Goal: Task Accomplishment & Management: Manage account settings

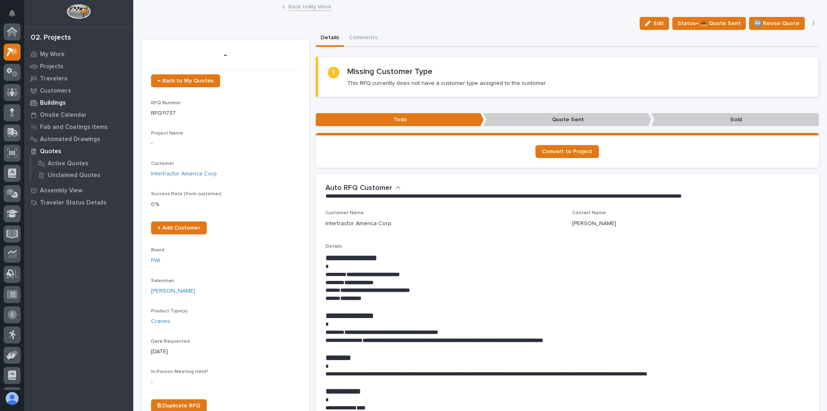
scroll to position [20, 0]
drag, startPoint x: 384, startPoint y: 282, endPoint x: 348, endPoint y: 284, distance: 36.4
click at [348, 284] on p "**********" at bounding box center [566, 283] width 480 height 8
copy strong "**********"
click at [470, 303] on p at bounding box center [568, 307] width 484 height 8
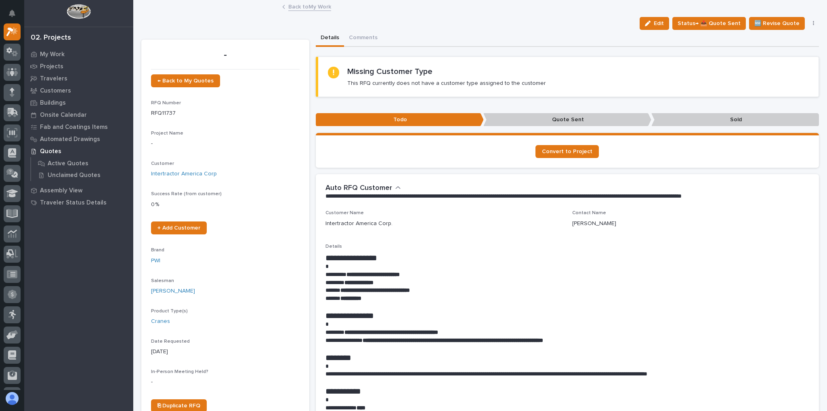
click at [312, 8] on link "Back to My Work" at bounding box center [309, 6] width 43 height 9
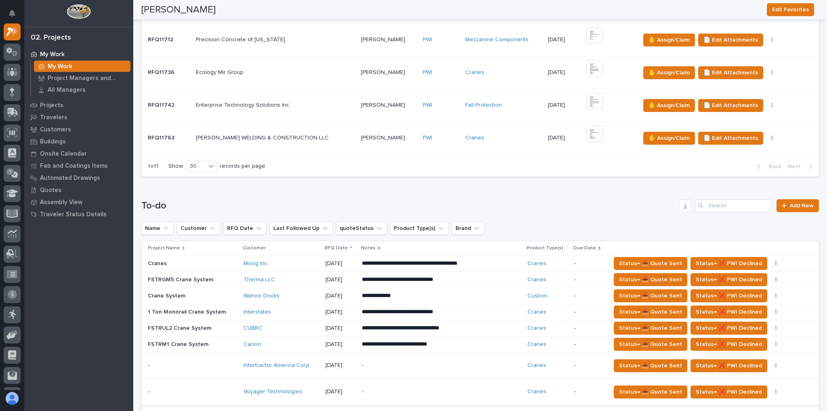
scroll to position [355, 0]
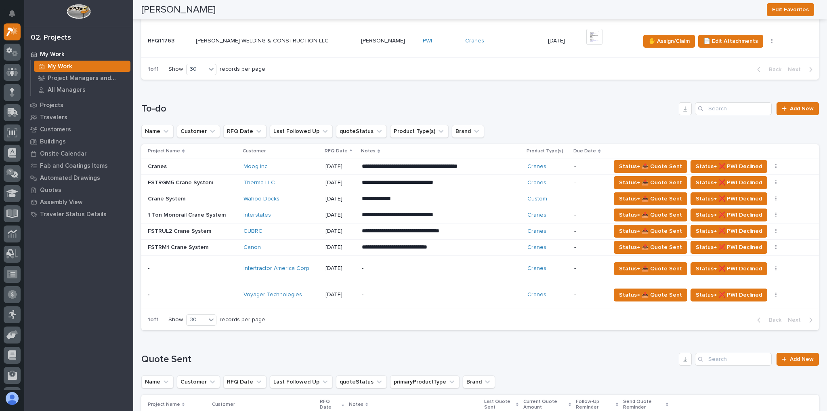
click at [317, 267] on div "Intertractor America Corp" at bounding box center [281, 268] width 75 height 7
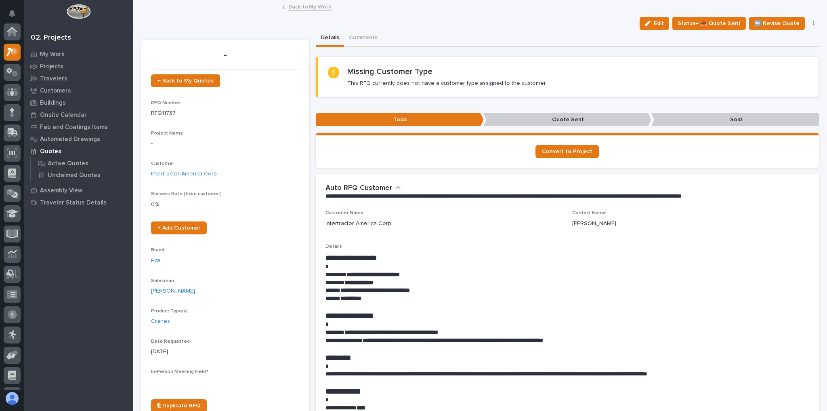
scroll to position [20, 0]
click at [660, 23] on span "Edit" at bounding box center [659, 23] width 10 height 7
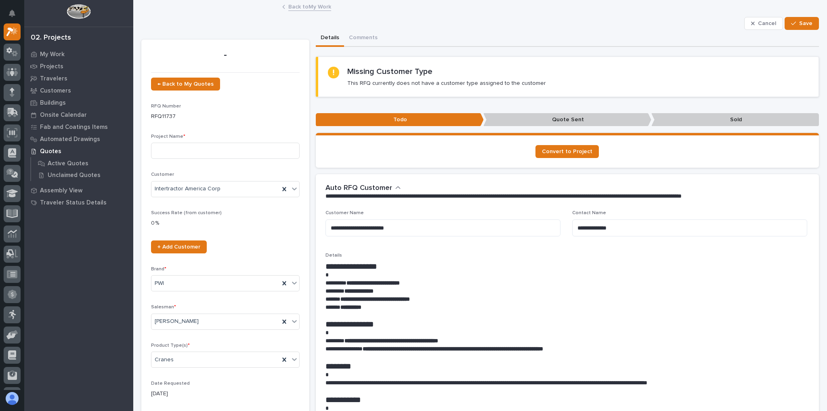
click at [206, 160] on div "Project Name *" at bounding box center [225, 150] width 149 height 32
click at [208, 155] on input at bounding box center [225, 151] width 149 height 16
type input "FSTRGM5 Crane System"
click at [797, 28] on button "Save" at bounding box center [802, 23] width 34 height 13
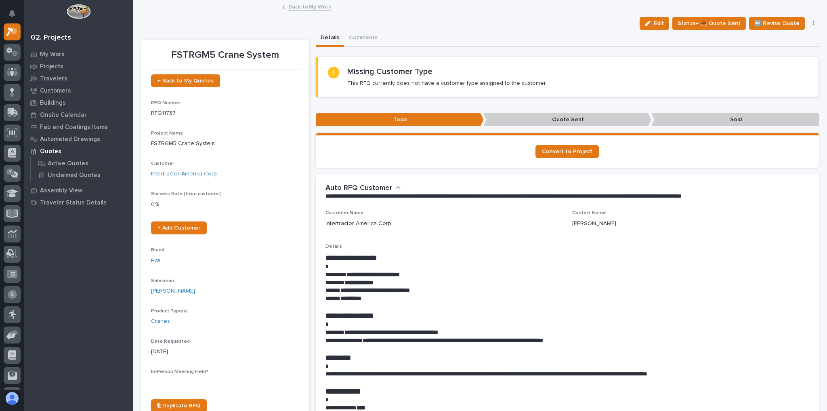
click at [308, 6] on link "Back to My Work" at bounding box center [309, 6] width 43 height 9
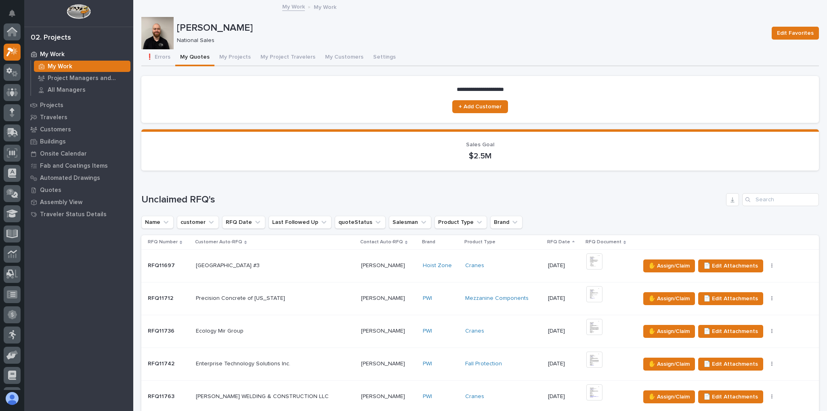
scroll to position [22, 0]
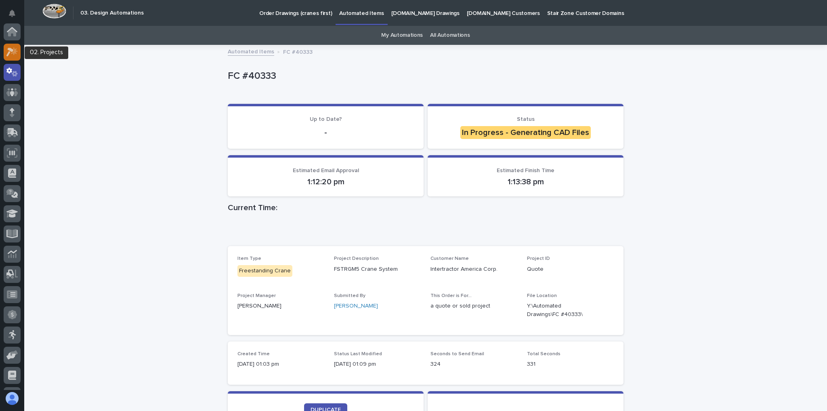
click at [6, 52] on div at bounding box center [12, 52] width 17 height 17
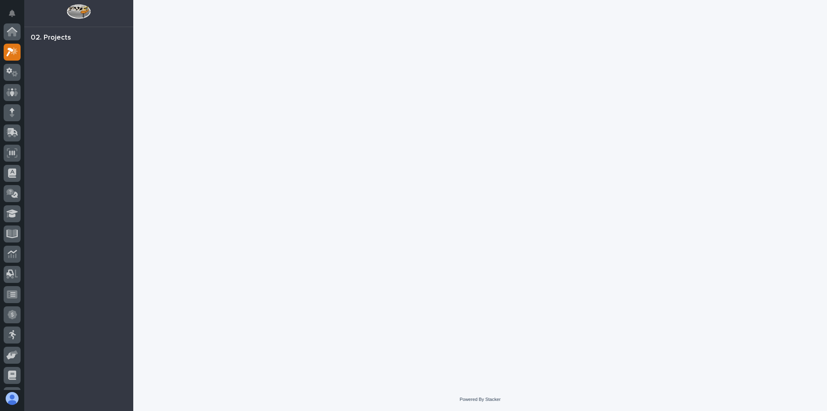
scroll to position [20, 0]
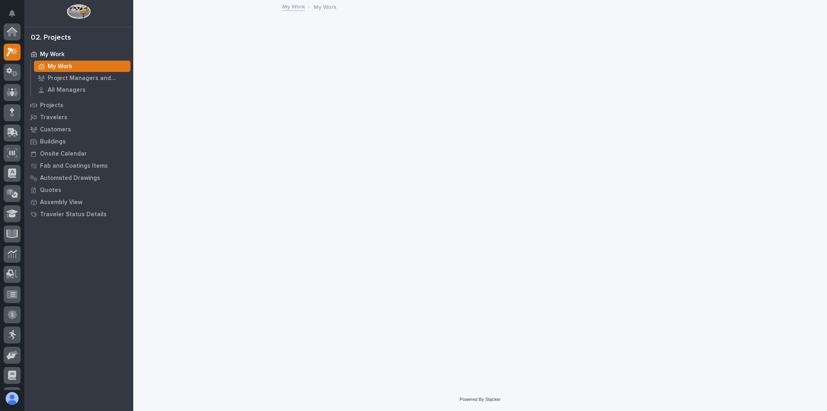
scroll to position [20, 0]
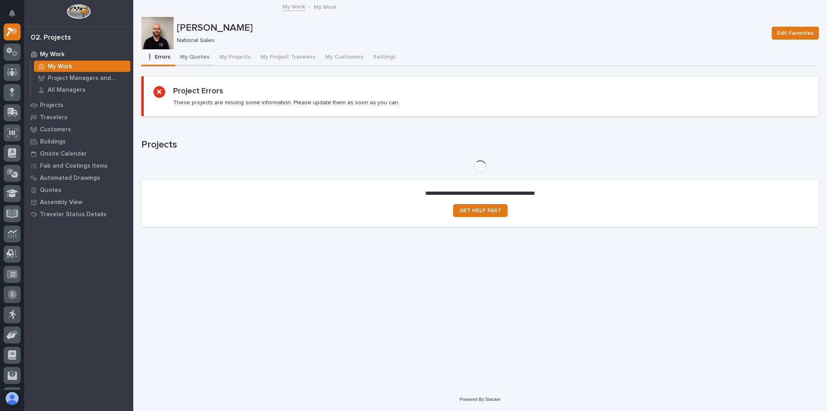
click at [200, 57] on button "My Quotes" at bounding box center [194, 57] width 39 height 17
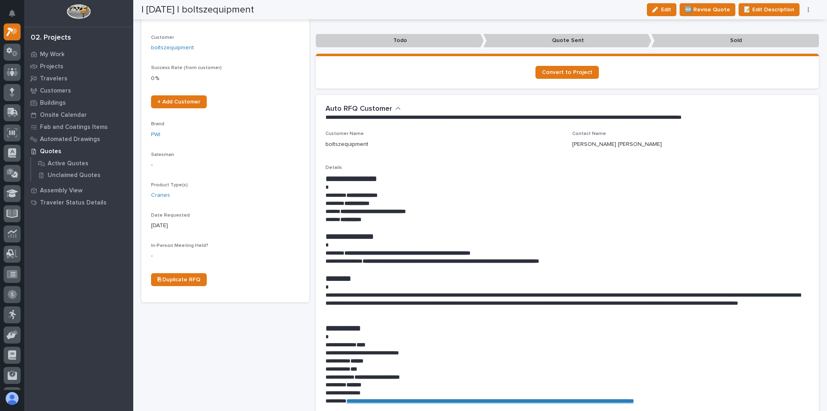
scroll to position [129, 0]
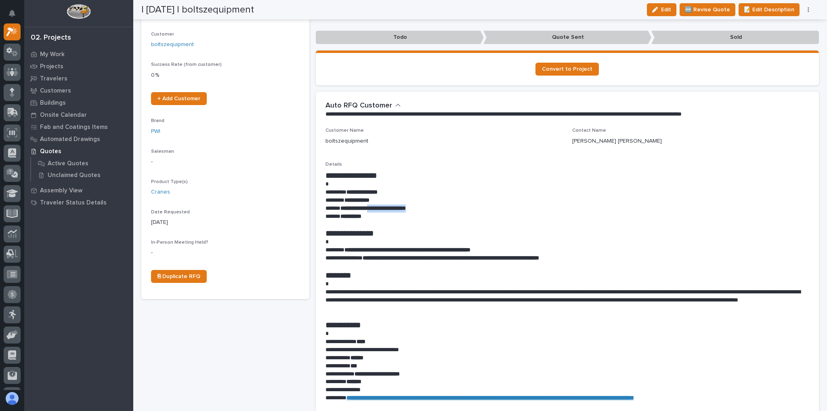
drag, startPoint x: 430, startPoint y: 206, endPoint x: 373, endPoint y: 209, distance: 56.6
click at [373, 209] on p "**********" at bounding box center [566, 208] width 480 height 8
copy strong "**********"
click at [657, 170] on h1 "**********" at bounding box center [566, 175] width 480 height 10
click at [809, 9] on button "button" at bounding box center [808, 10] width 11 height 6
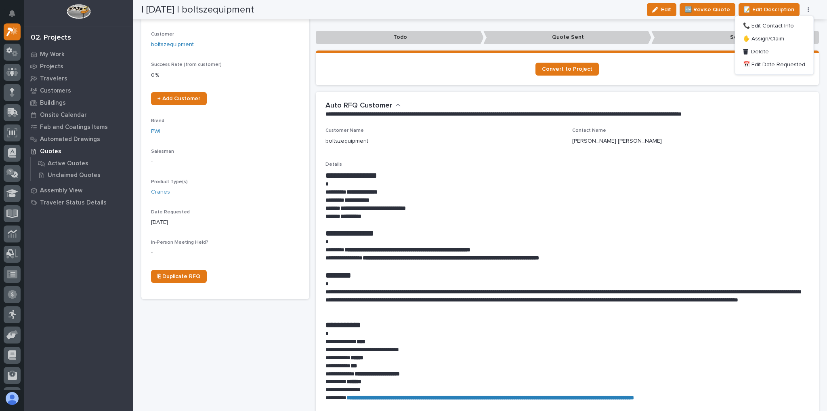
click at [752, 140] on div "Linda Robert" at bounding box center [690, 141] width 237 height 8
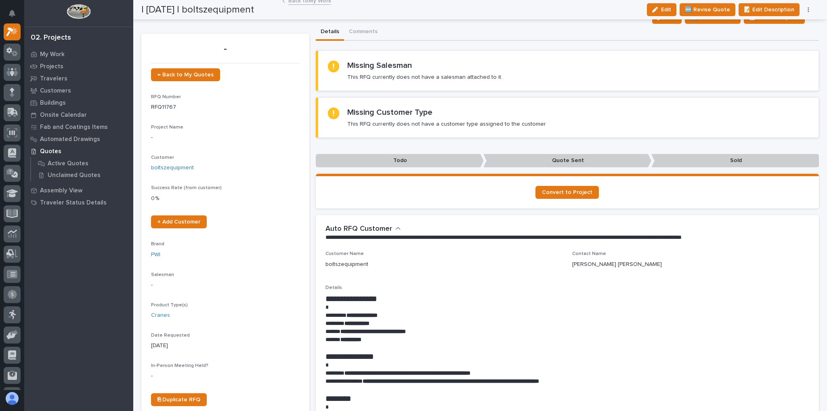
scroll to position [0, 0]
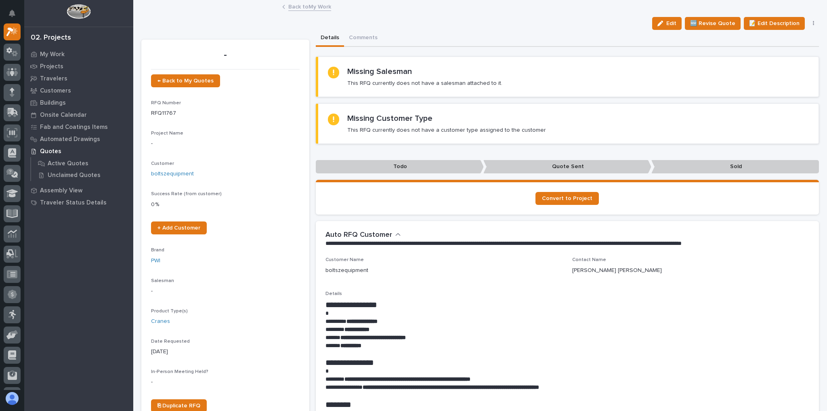
click at [310, 6] on link "Back to My Work" at bounding box center [309, 6] width 43 height 9
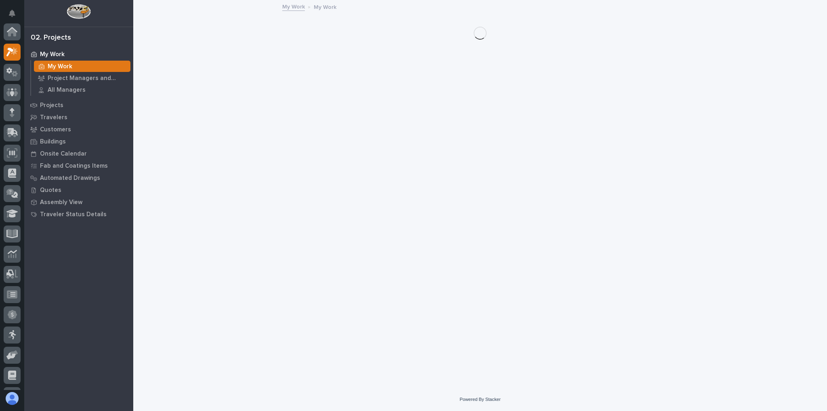
scroll to position [22, 0]
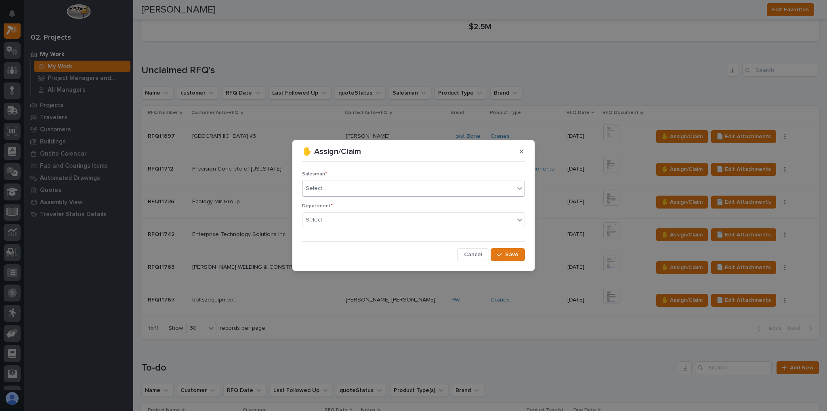
click at [343, 193] on div "Select..." at bounding box center [409, 188] width 212 height 13
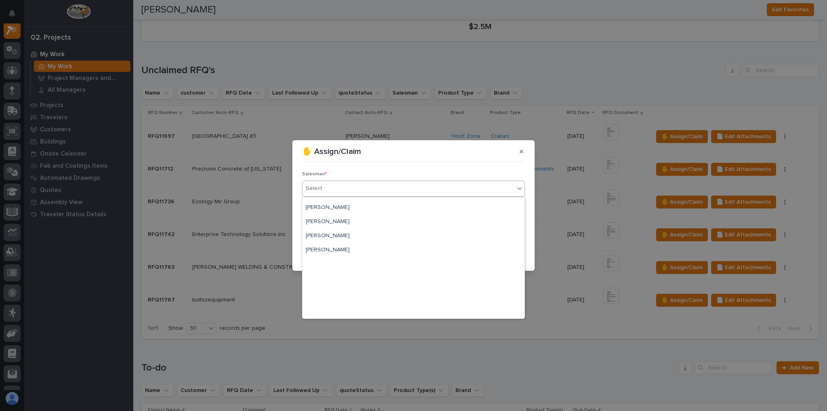
scroll to position [175, 0]
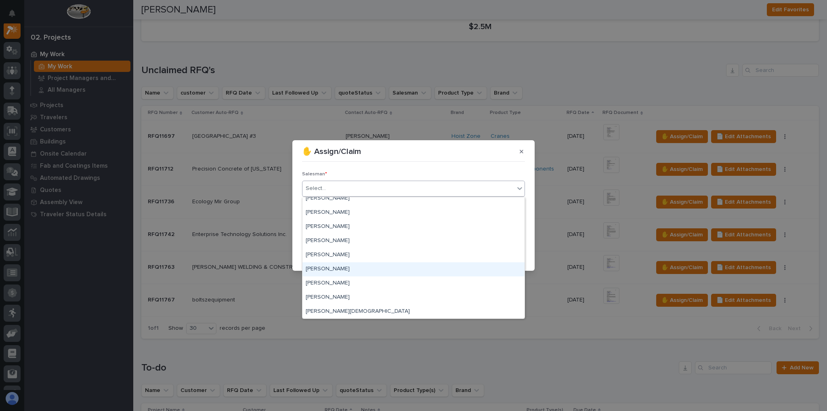
click at [336, 268] on div "[PERSON_NAME]" at bounding box center [414, 269] width 222 height 14
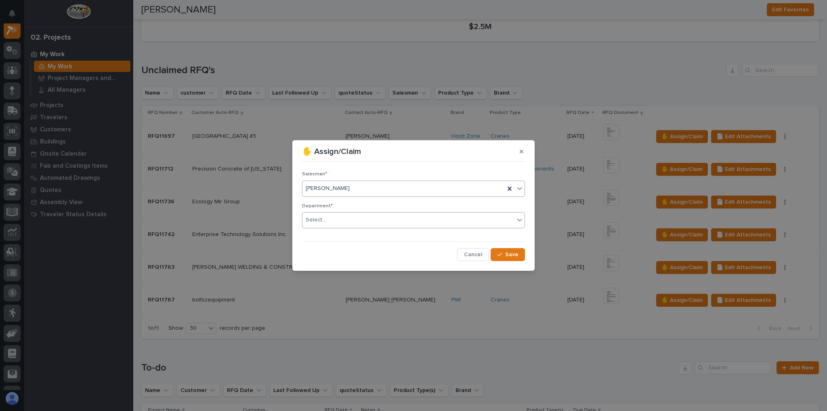
click at [329, 225] on div "Select..." at bounding box center [409, 219] width 212 height 13
click at [331, 231] on span "National Sales" at bounding box center [326, 234] width 41 height 9
click at [507, 254] on span "Save" at bounding box center [511, 254] width 13 height 7
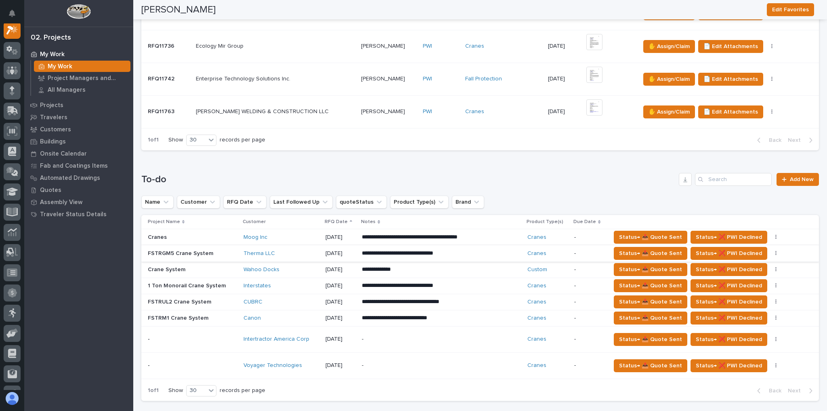
scroll to position [291, 0]
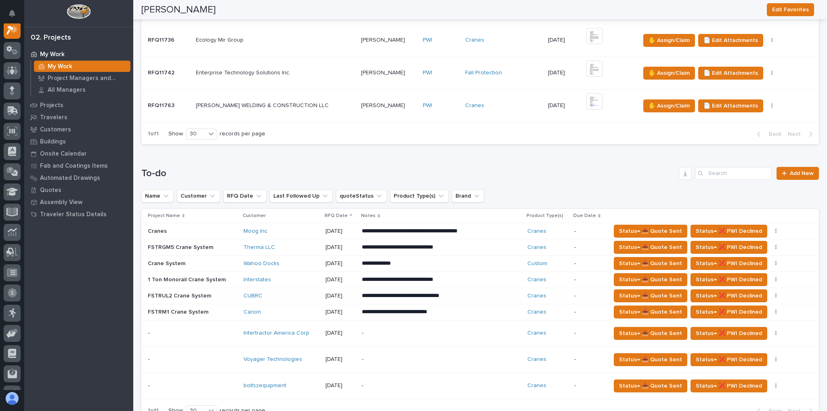
click at [401, 376] on div "-" at bounding box center [432, 385] width 141 height 18
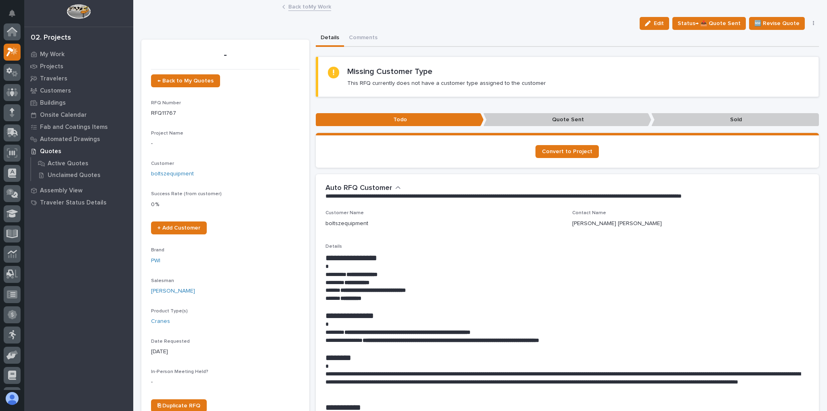
scroll to position [20, 0]
drag, startPoint x: 376, startPoint y: 301, endPoint x: 344, endPoint y: 299, distance: 31.9
click at [344, 299] on p "**********" at bounding box center [566, 298] width 480 height 8
copy strong "**********"
click at [808, 25] on button "button" at bounding box center [813, 24] width 11 height 6
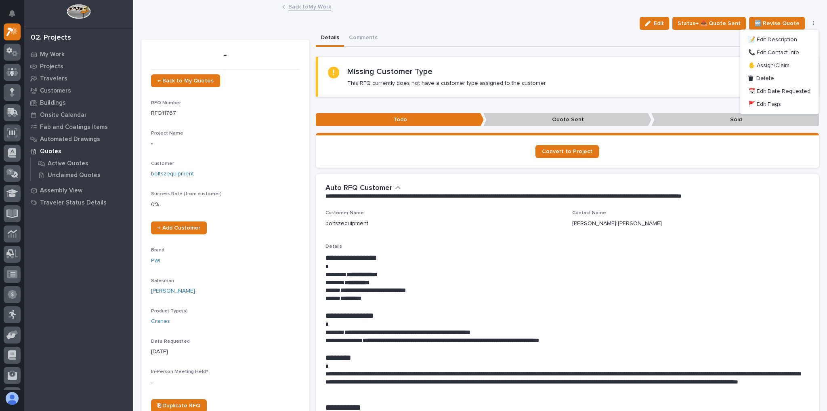
click at [305, 9] on link "Back to My Work" at bounding box center [309, 6] width 43 height 9
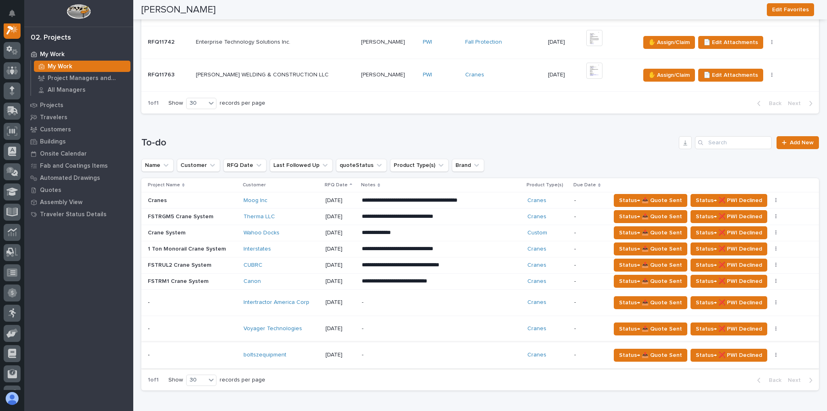
scroll to position [355, 0]
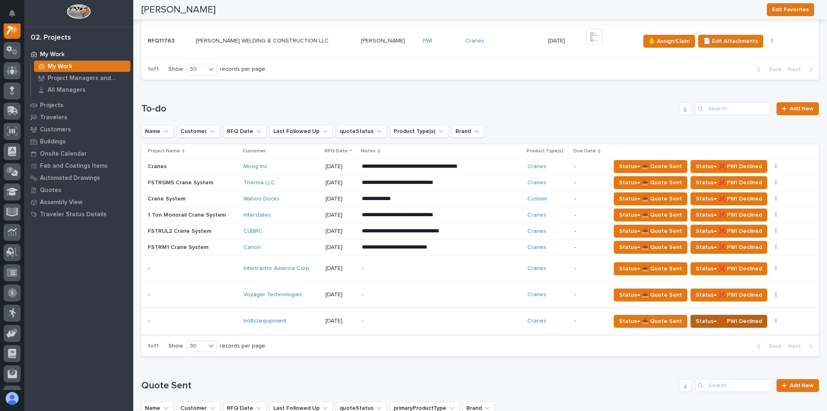
click at [702, 316] on span "Status→ ❌ PWI Declined" at bounding box center [729, 321] width 66 height 10
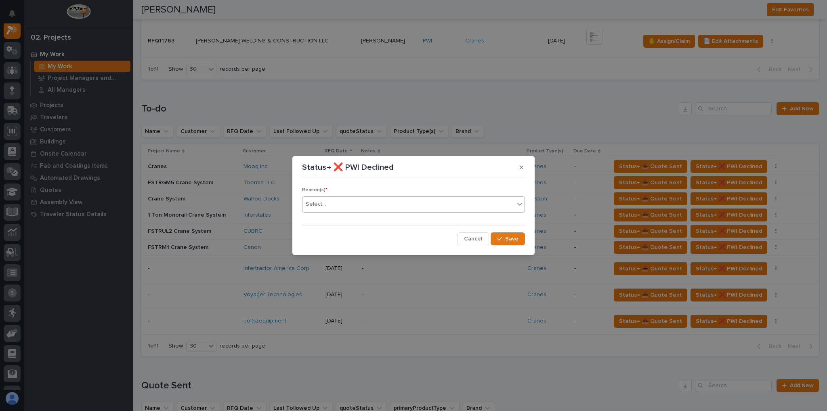
click at [349, 206] on div "Select..." at bounding box center [409, 204] width 212 height 13
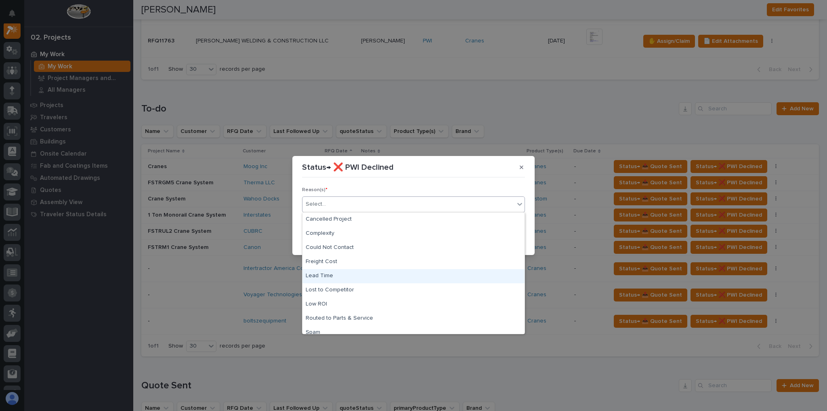
scroll to position [20, 0]
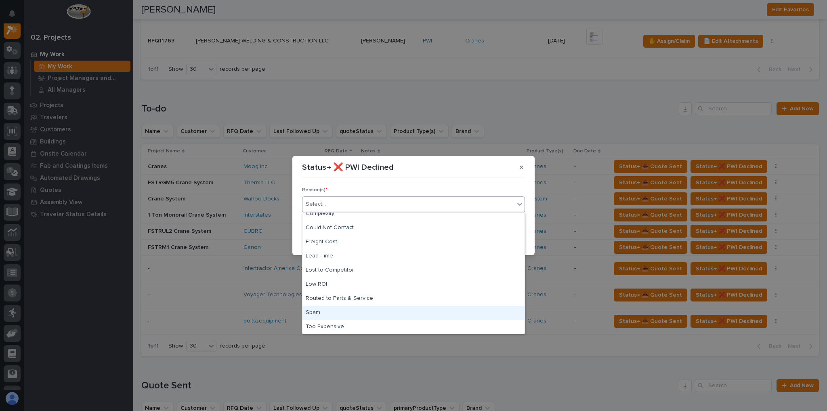
click at [338, 317] on div "Spam" at bounding box center [414, 313] width 222 height 14
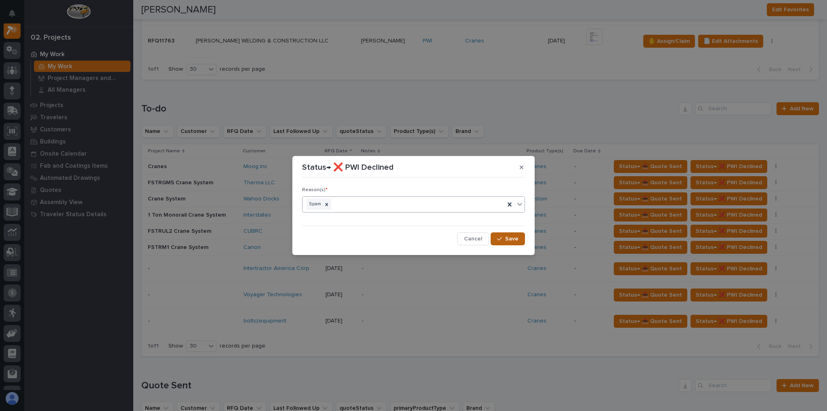
click at [511, 234] on button "Save" at bounding box center [508, 238] width 34 height 13
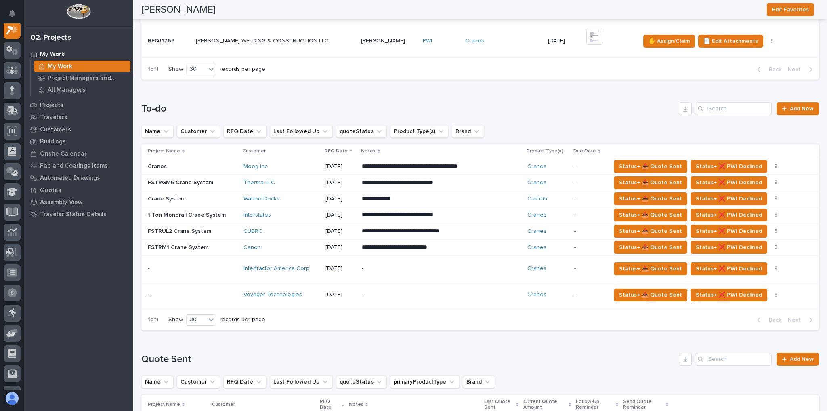
click at [465, 292] on p "-" at bounding box center [432, 294] width 141 height 7
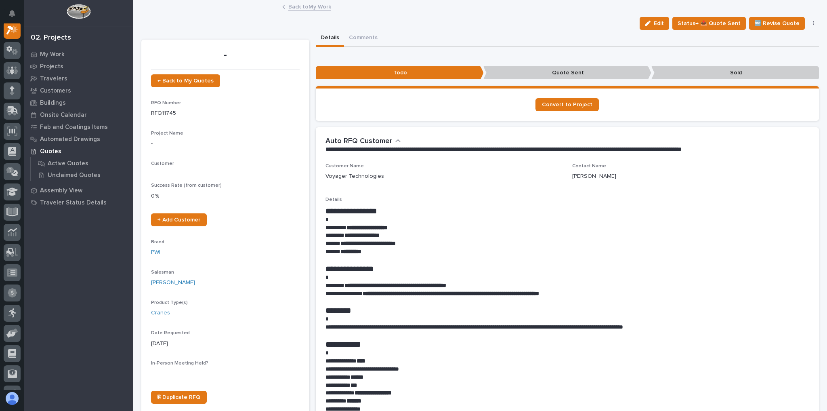
scroll to position [20, 0]
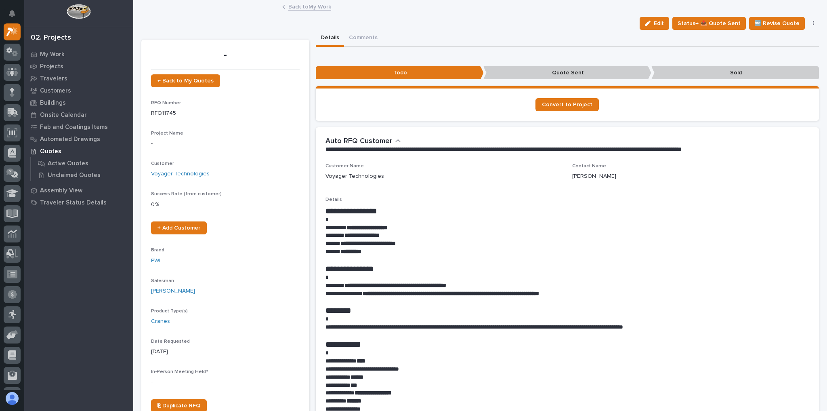
click at [414, 248] on p "**********" at bounding box center [566, 252] width 480 height 8
drag, startPoint x: 391, startPoint y: 243, endPoint x: 412, endPoint y: 243, distance: 21.0
click at [396, 243] on strong "**********" at bounding box center [368, 243] width 55 height 6
copy strong "*********"
click at [292, 9] on link "Back to My Work" at bounding box center [309, 6] width 43 height 9
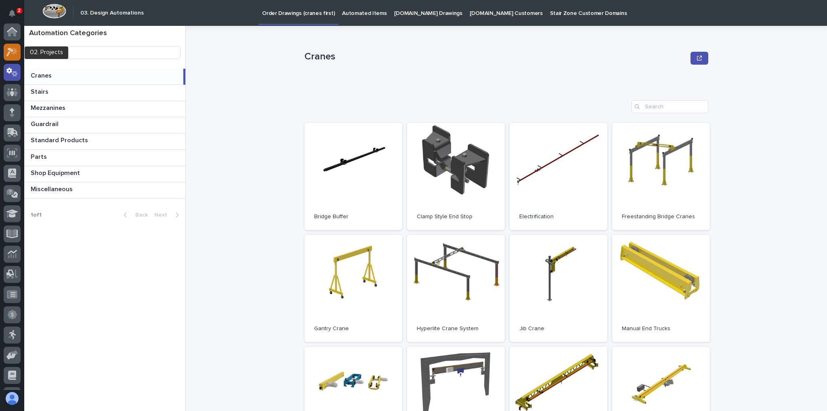
click at [10, 45] on div at bounding box center [12, 52] width 17 height 17
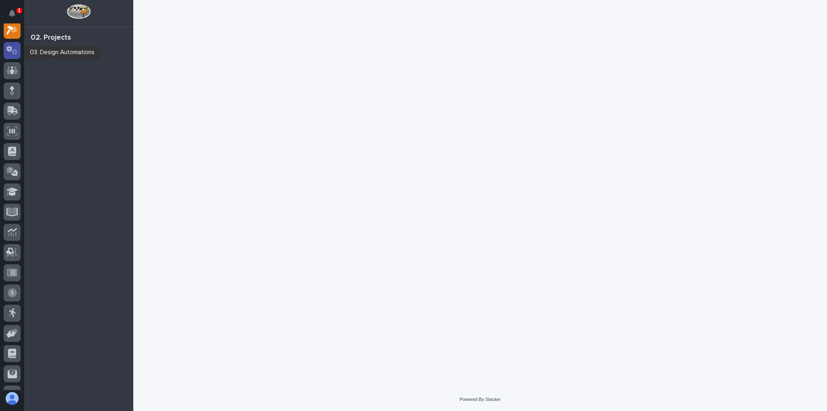
scroll to position [20, 0]
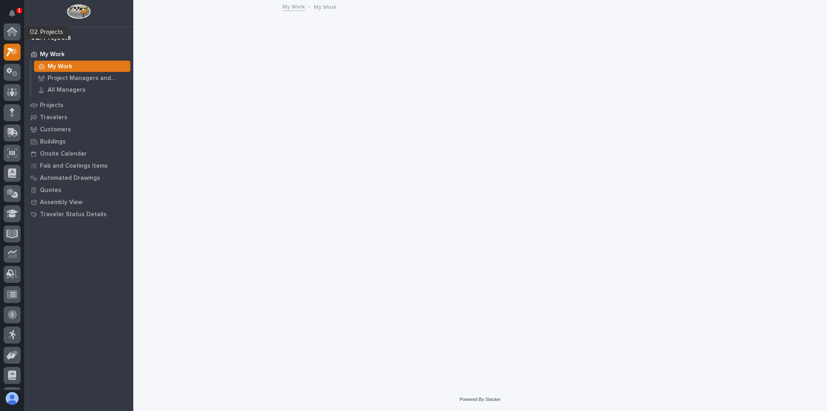
scroll to position [20, 0]
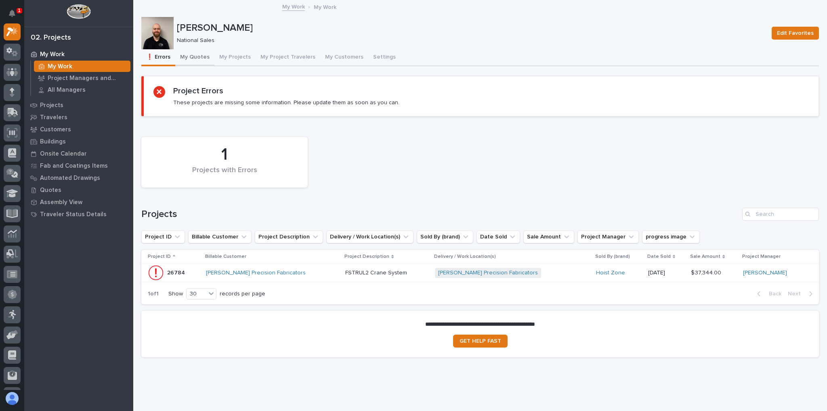
click at [177, 58] on button "My Quotes" at bounding box center [194, 57] width 39 height 17
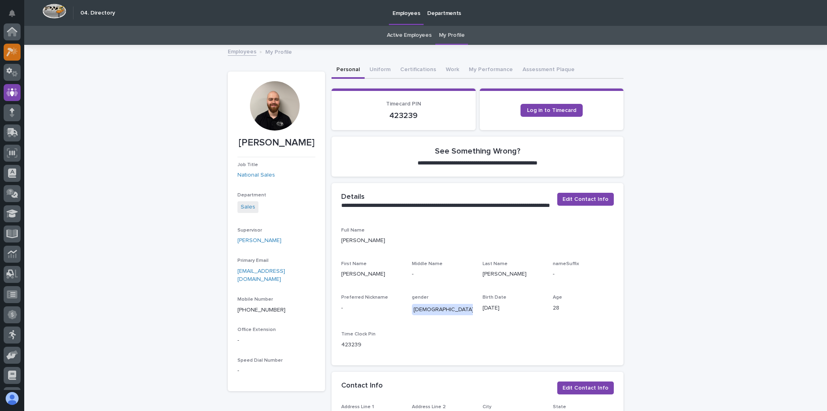
click at [14, 51] on icon at bounding box center [14, 51] width 7 height 8
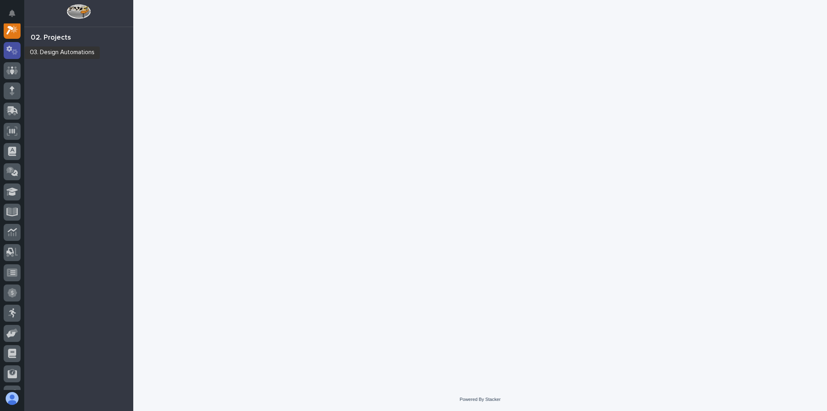
scroll to position [20, 0]
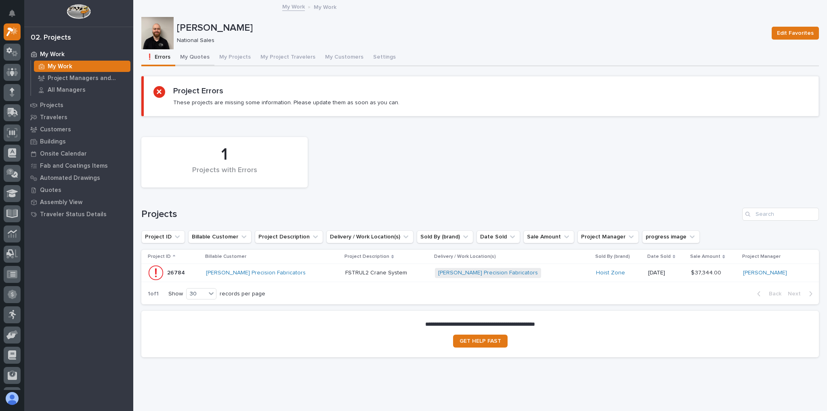
click at [193, 55] on button "My Quotes" at bounding box center [194, 57] width 39 height 17
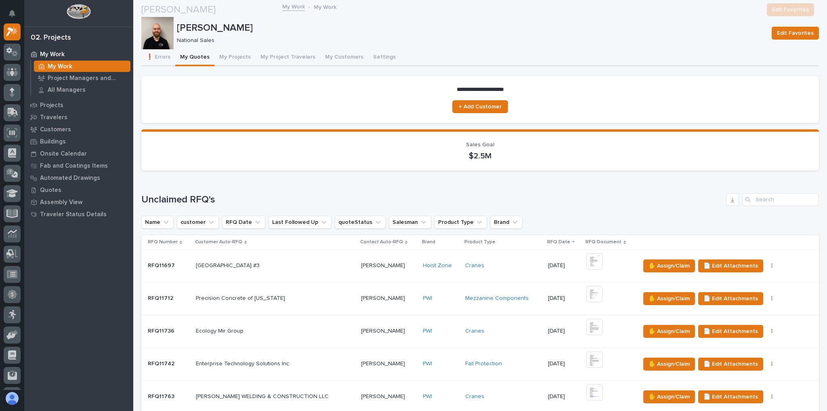
scroll to position [129, 0]
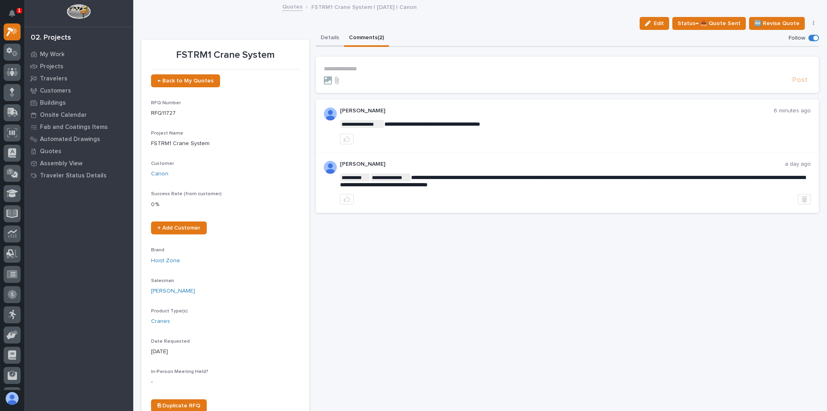
click at [326, 34] on button "Details" at bounding box center [330, 38] width 28 height 17
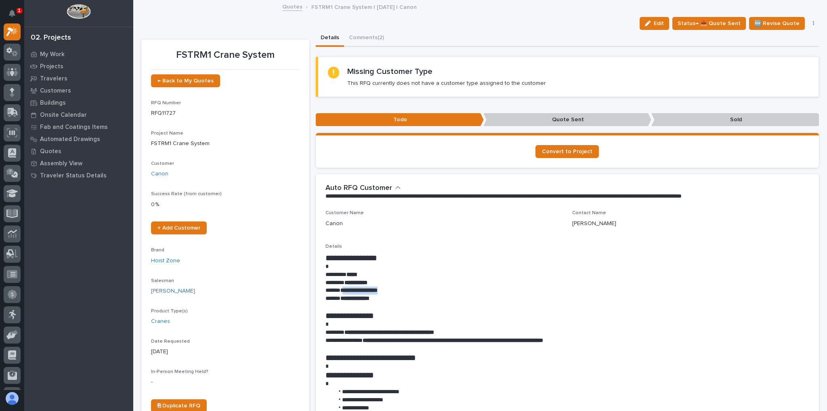
drag, startPoint x: 393, startPoint y: 289, endPoint x: 341, endPoint y: 288, distance: 51.7
click at [341, 288] on p "**********" at bounding box center [566, 290] width 480 height 8
click at [341, 289] on strong "**********" at bounding box center [359, 290] width 37 height 6
click at [339, 290] on p "**********" at bounding box center [566, 290] width 480 height 8
drag, startPoint x: 340, startPoint y: 290, endPoint x: 392, endPoint y: 291, distance: 52.1
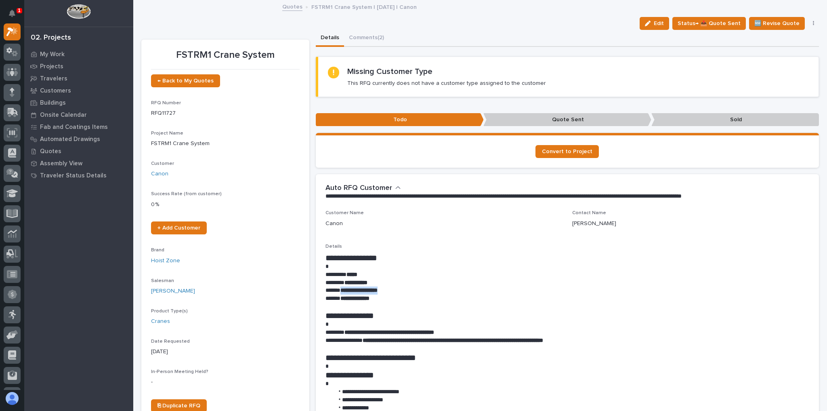
click at [392, 291] on p "**********" at bounding box center [566, 290] width 480 height 8
copy strong "**********"
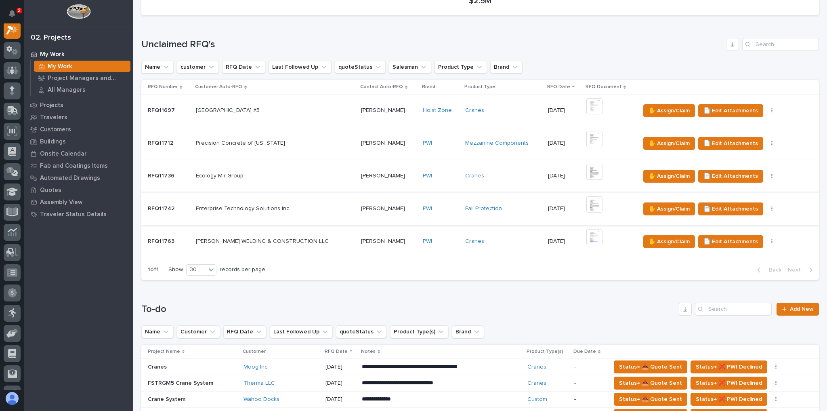
scroll to position [162, 0]
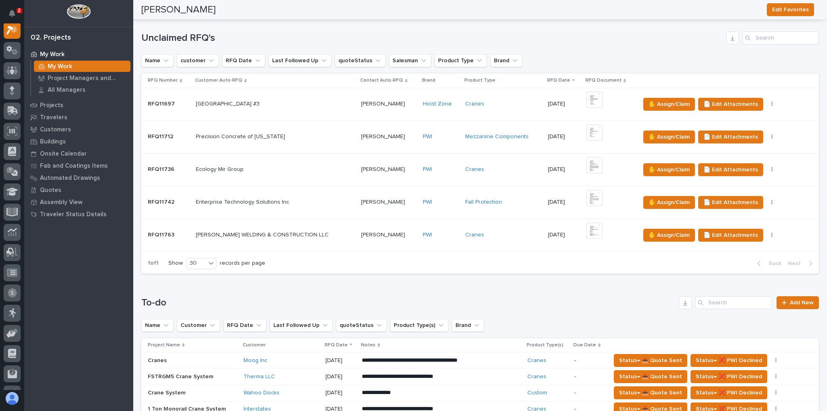
click at [472, 235] on div "Cranes" at bounding box center [503, 234] width 76 height 7
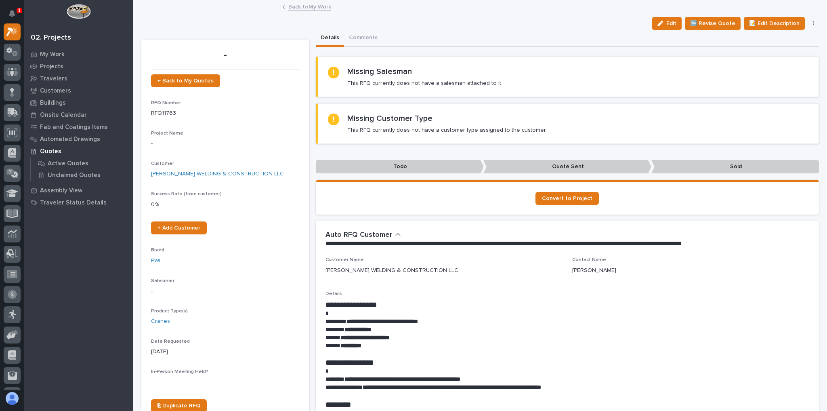
click at [310, 12] on div "Back to My Work" at bounding box center [480, 7] width 404 height 11
click at [309, 11] on div "Back to My Work" at bounding box center [480, 7] width 404 height 11
click at [313, 8] on link "Back to My Work" at bounding box center [309, 6] width 43 height 9
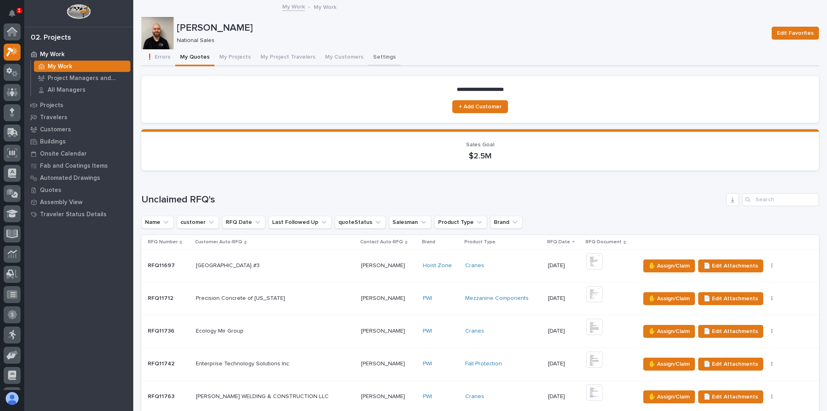
scroll to position [22, 0]
click at [11, 13] on icon "Notifications" at bounding box center [12, 13] width 6 height 7
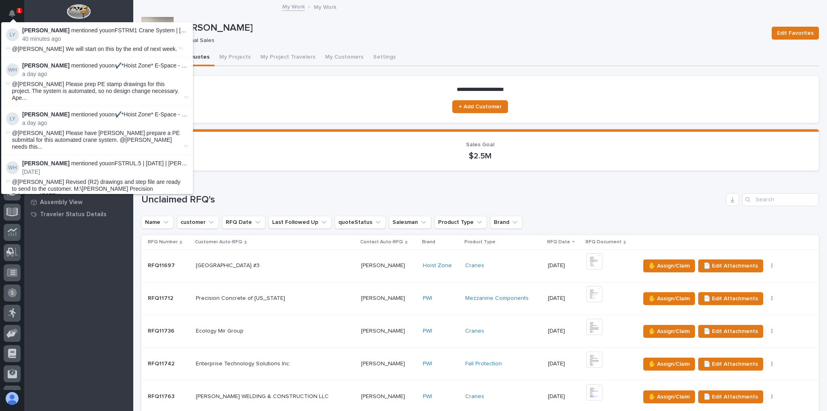
scroll to position [20, 0]
